Goal: Task Accomplishment & Management: Use online tool/utility

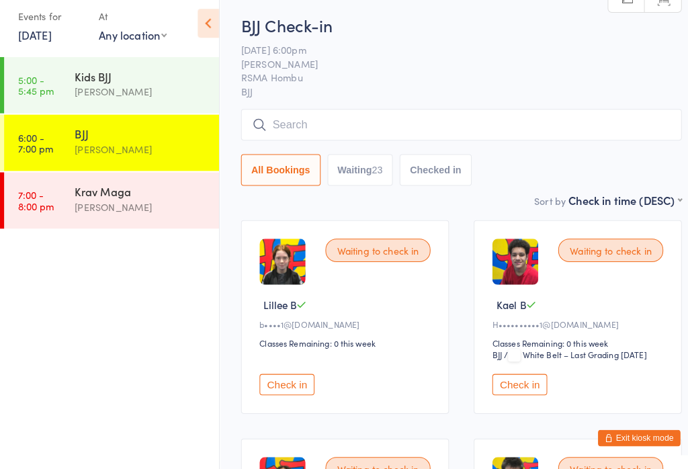
click at [365, 175] on button "Waiting 23" at bounding box center [352, 176] width 64 height 31
select select "0"
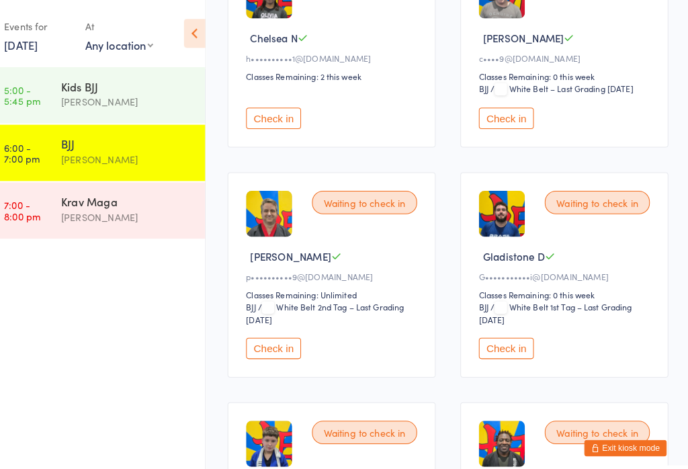
click at [284, 126] on button "Check in" at bounding box center [281, 115] width 54 height 21
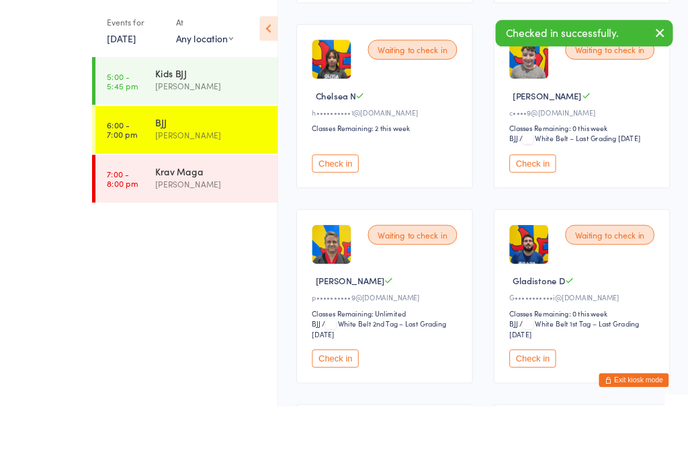
scroll to position [939, 0]
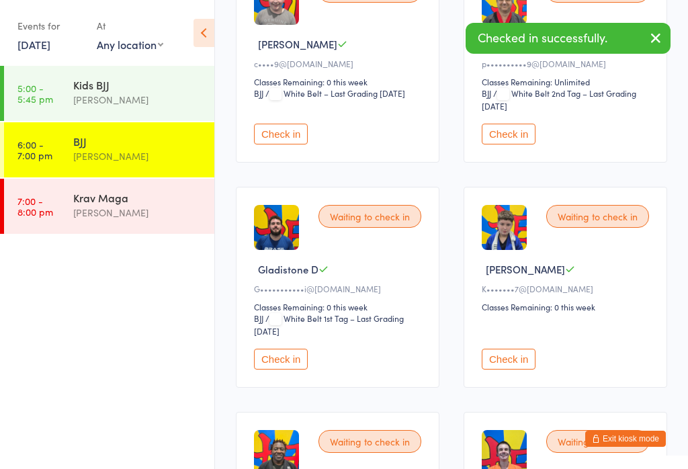
click at [512, 144] on button "Check in" at bounding box center [509, 134] width 54 height 21
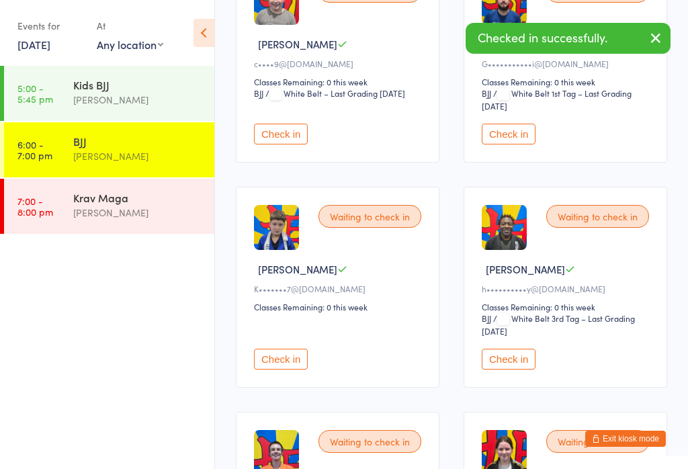
click at [517, 144] on button "Check in" at bounding box center [509, 134] width 54 height 21
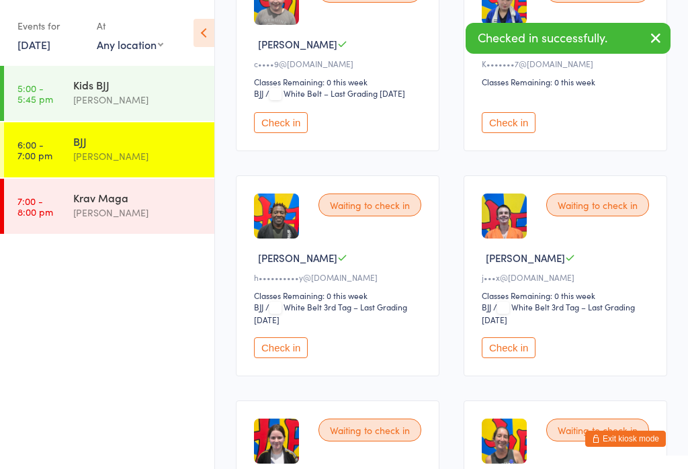
click at [517, 133] on button "Check in" at bounding box center [509, 122] width 54 height 21
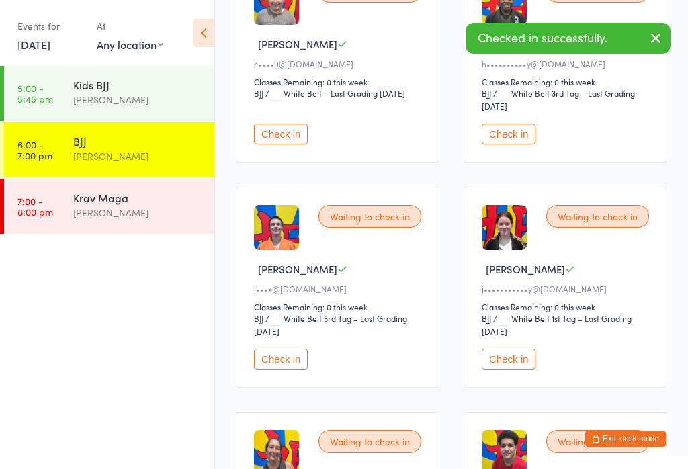
click at [516, 144] on button "Check in" at bounding box center [509, 134] width 54 height 21
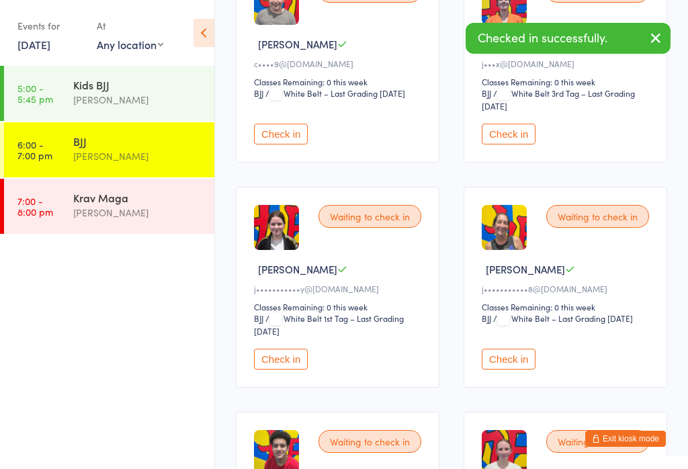
click at [514, 144] on button "Check in" at bounding box center [509, 134] width 54 height 21
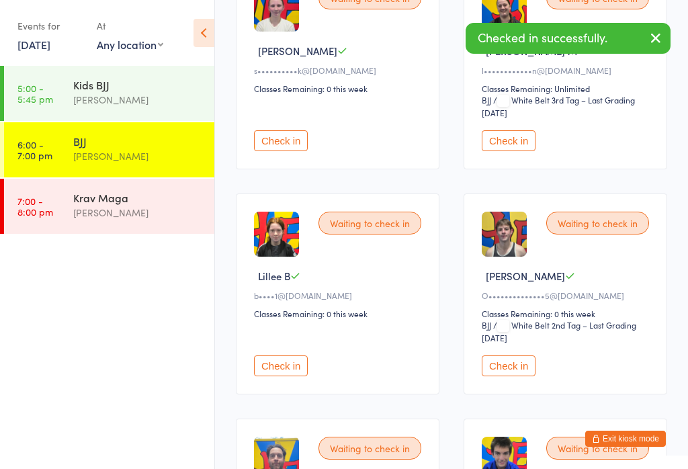
scroll to position [1374, 0]
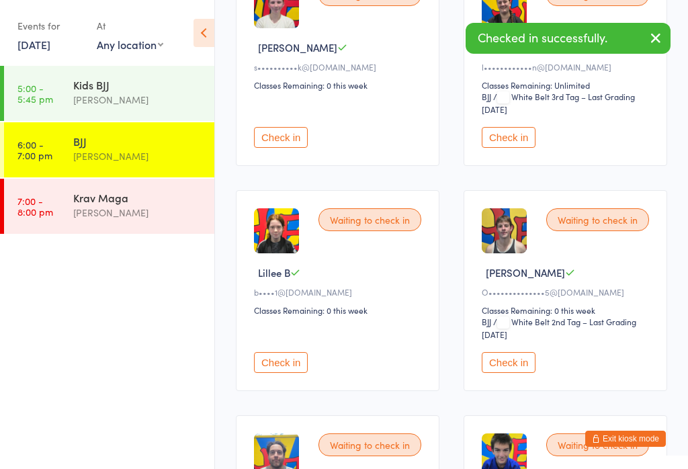
click at [294, 148] on button "Check in" at bounding box center [281, 137] width 54 height 21
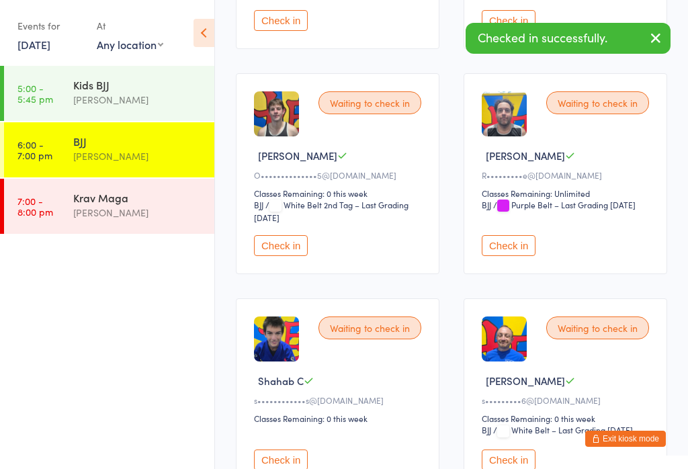
scroll to position [1497, 0]
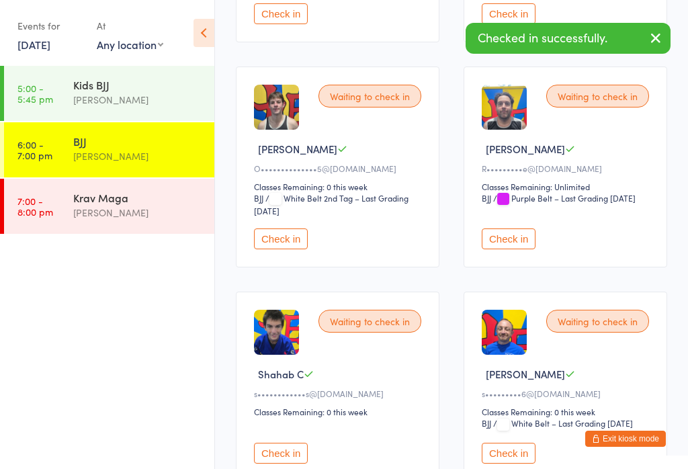
click at [524, 267] on div "Waiting to check in [PERSON_NAME] [PERSON_NAME]•••••••••e@[DOMAIN_NAME] Classes…" at bounding box center [566, 167] width 204 height 201
click at [517, 249] on button "Check in" at bounding box center [509, 238] width 54 height 21
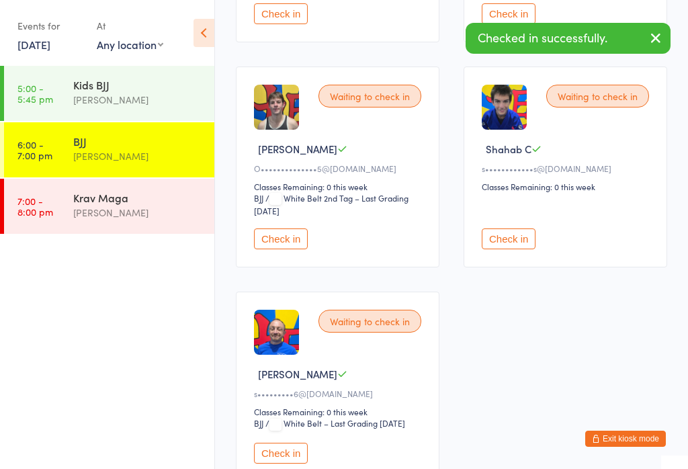
click at [517, 249] on button "Check in" at bounding box center [509, 238] width 54 height 21
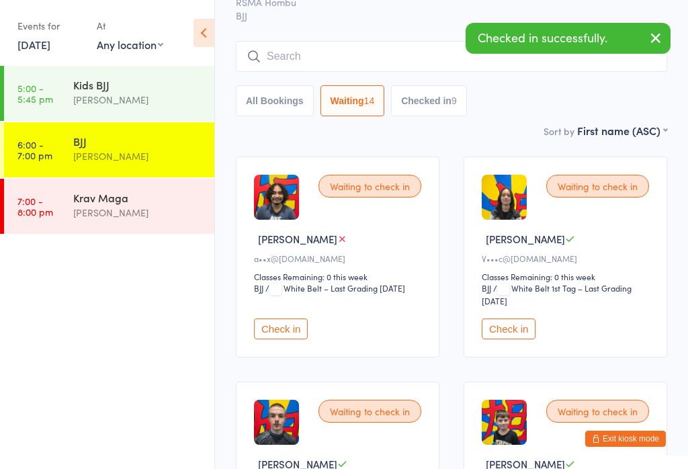
scroll to position [0, 0]
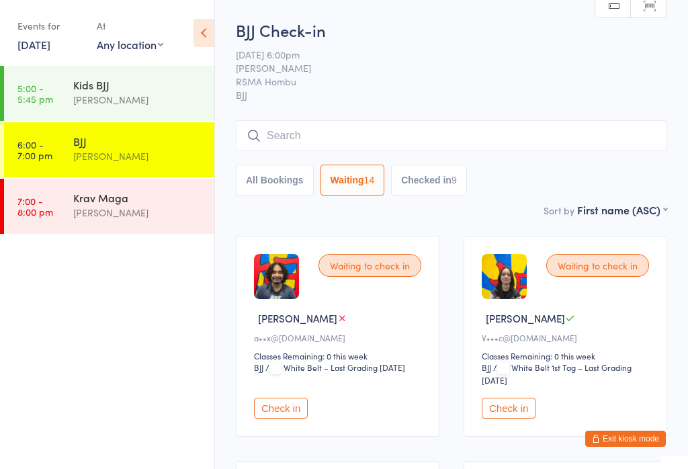
click at [418, 132] on input "search" at bounding box center [451, 135] width 431 height 31
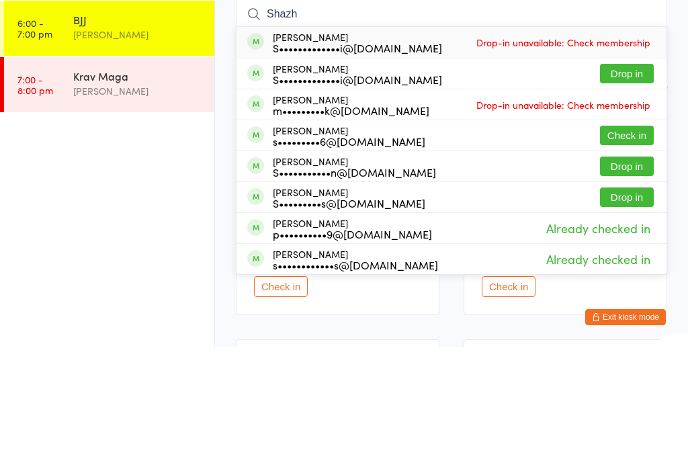
type input "Shazh"
click at [628, 185] on button "Drop in" at bounding box center [627, 194] width 54 height 19
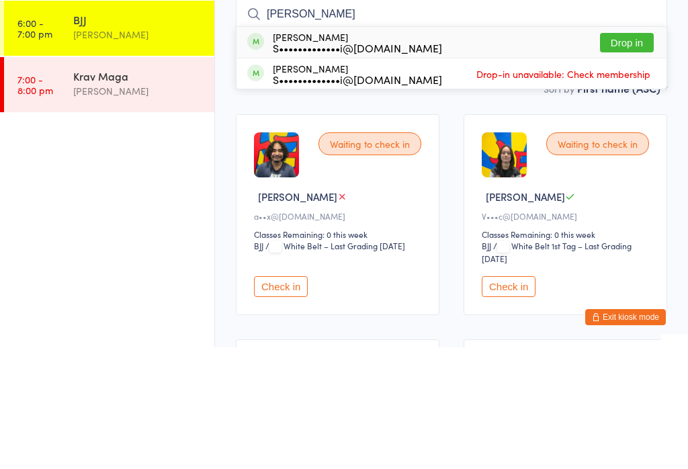
type input "[PERSON_NAME]"
click at [629, 155] on button "Drop in" at bounding box center [627, 164] width 54 height 19
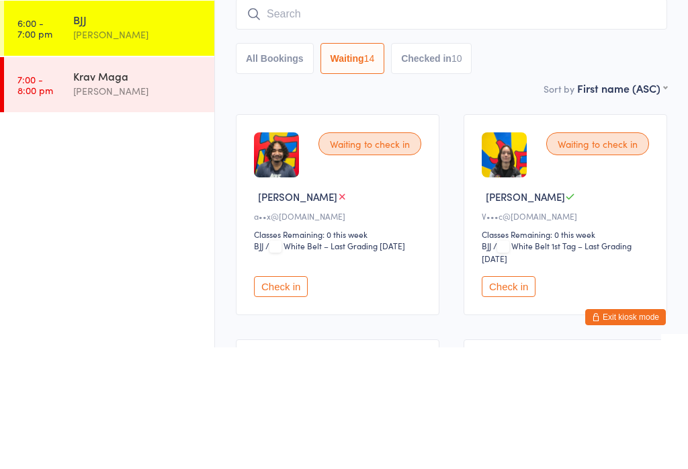
scroll to position [122, 0]
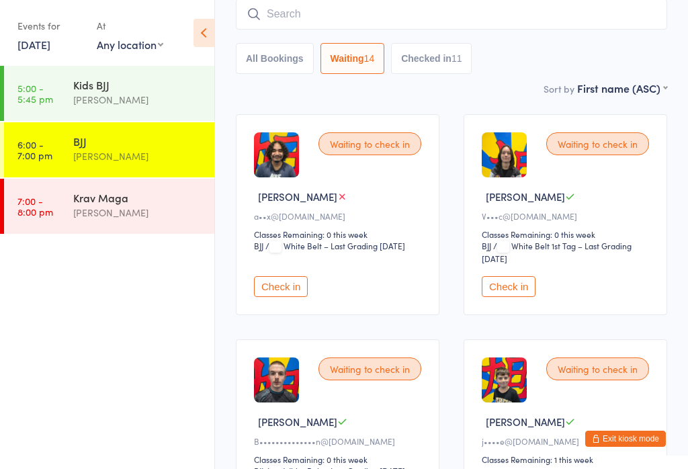
click at [342, 7] on input "search" at bounding box center [451, 14] width 431 height 31
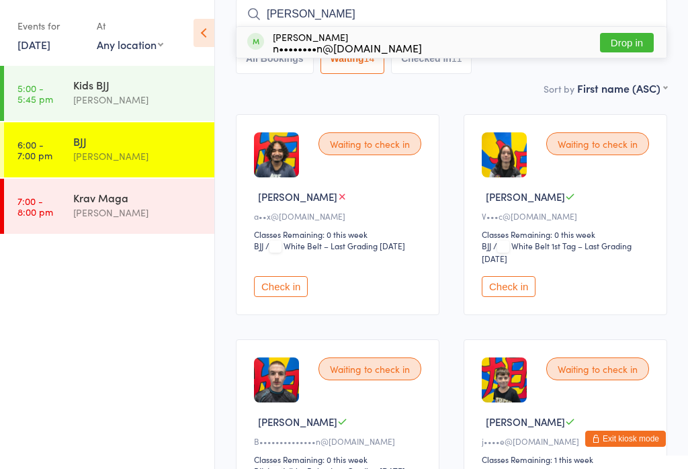
type input "[PERSON_NAME]"
click at [625, 43] on button "Drop in" at bounding box center [627, 42] width 54 height 19
